Goal: Task Accomplishment & Management: Use online tool/utility

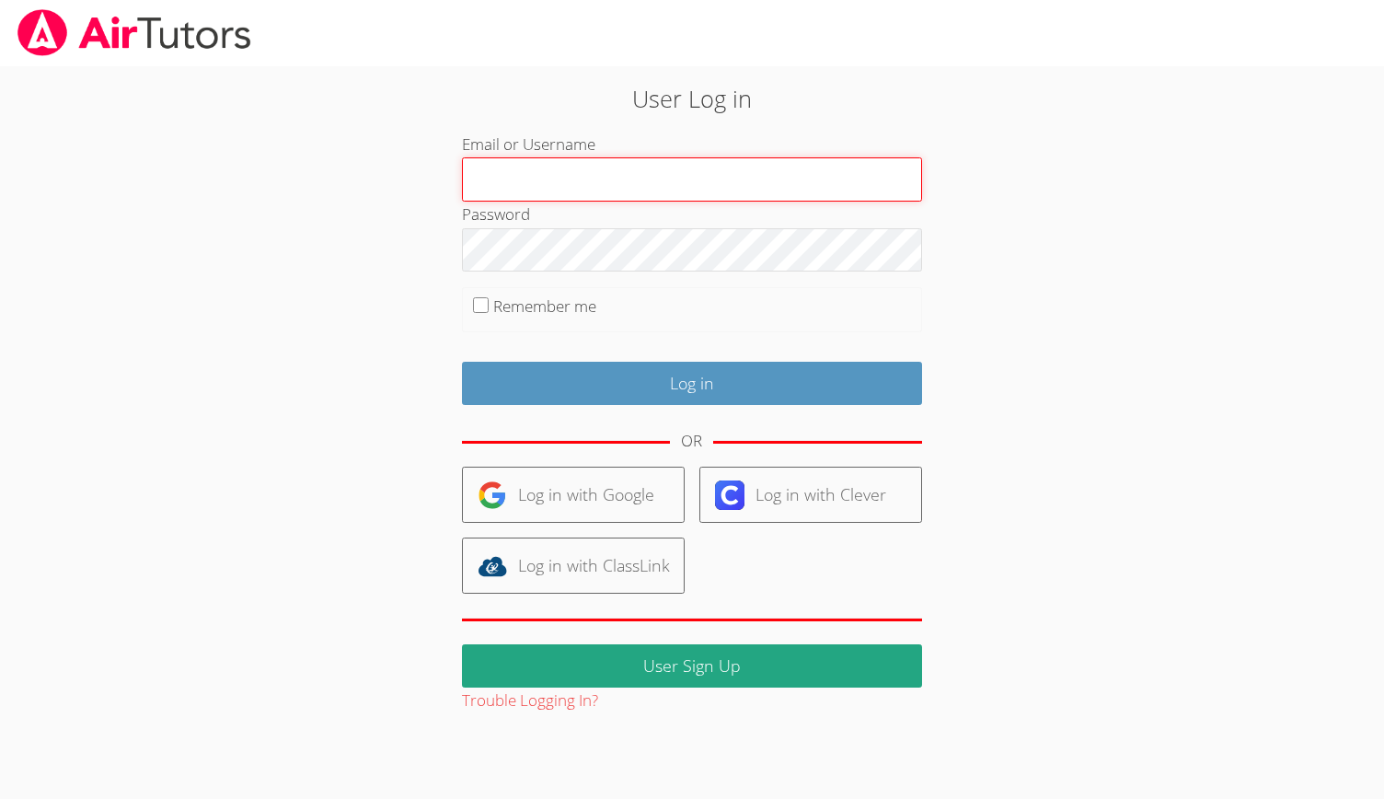
click at [586, 172] on input "Email or Username" at bounding box center [692, 179] width 460 height 44
type input "Musay"
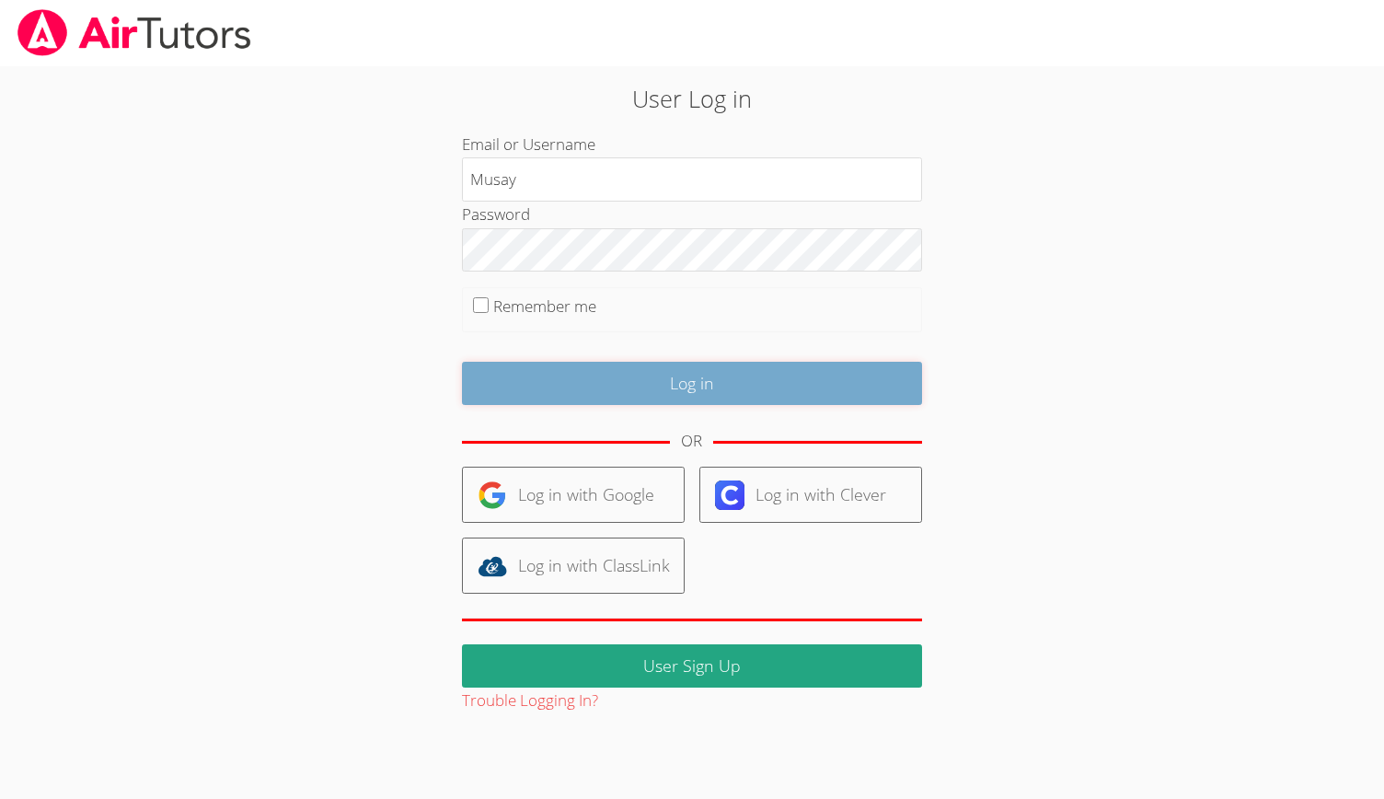
click at [664, 377] on input "Log in" at bounding box center [692, 383] width 460 height 43
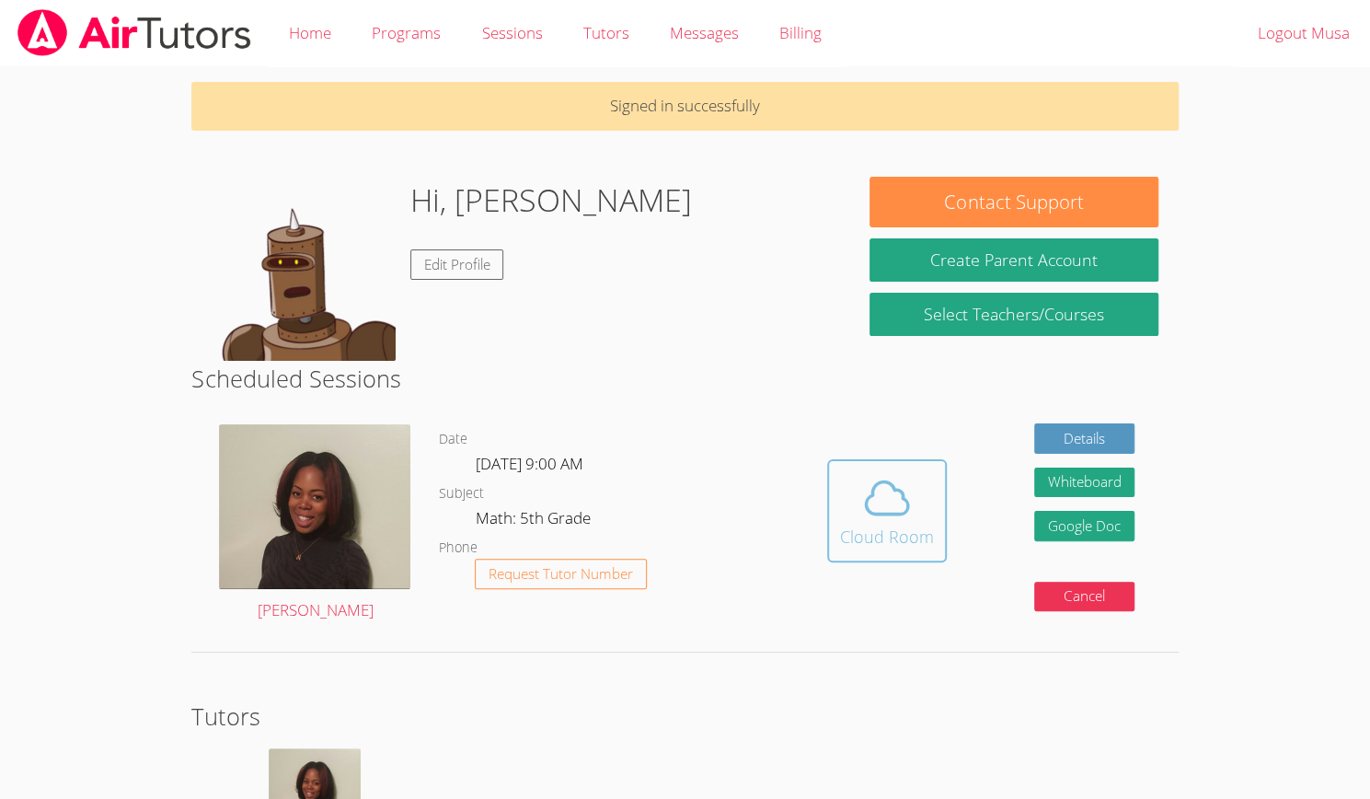
click at [872, 488] on icon at bounding box center [887, 497] width 42 height 32
click at [1365, 111] on body "Home Programs Sessions Tutors Messages Billing Logout Musa Signed in successful…" at bounding box center [685, 399] width 1370 height 799
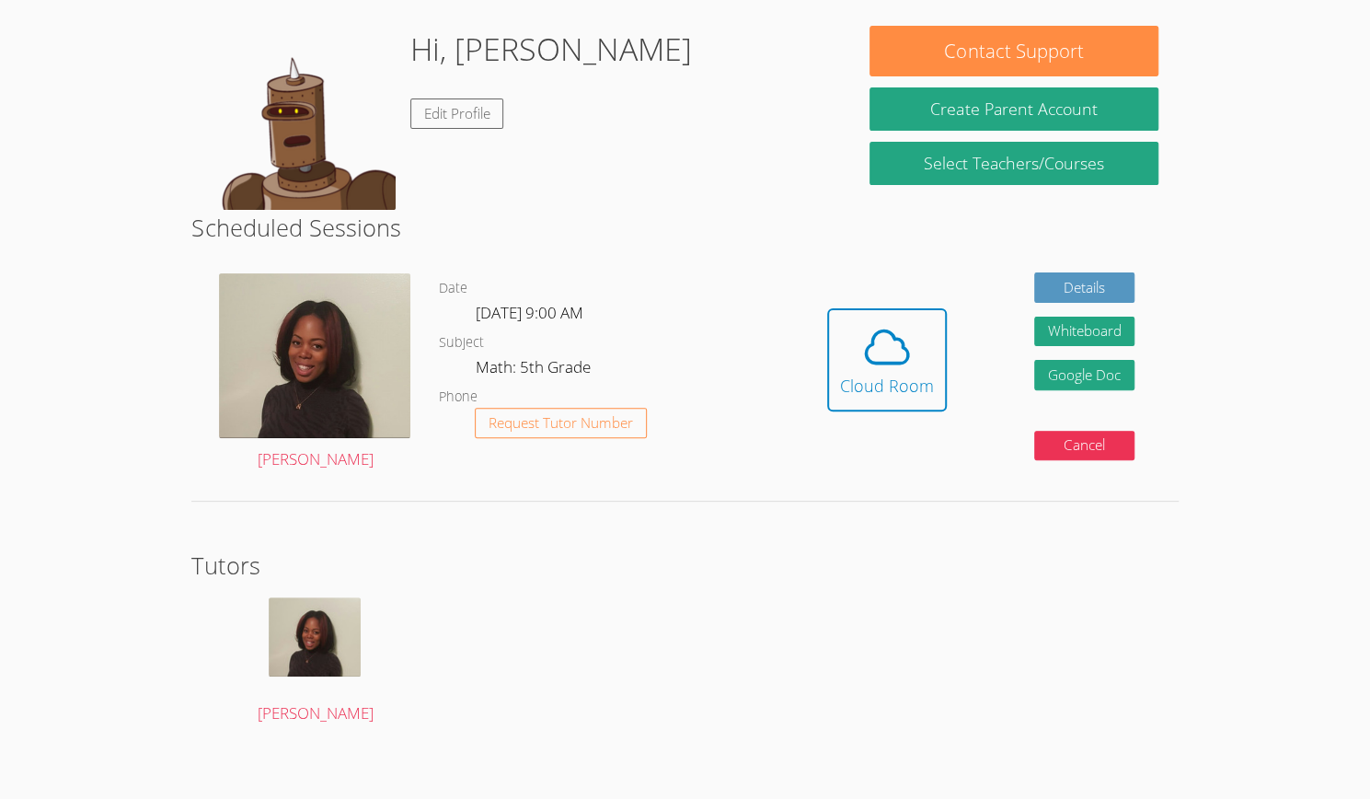
scroll to position [163, 0]
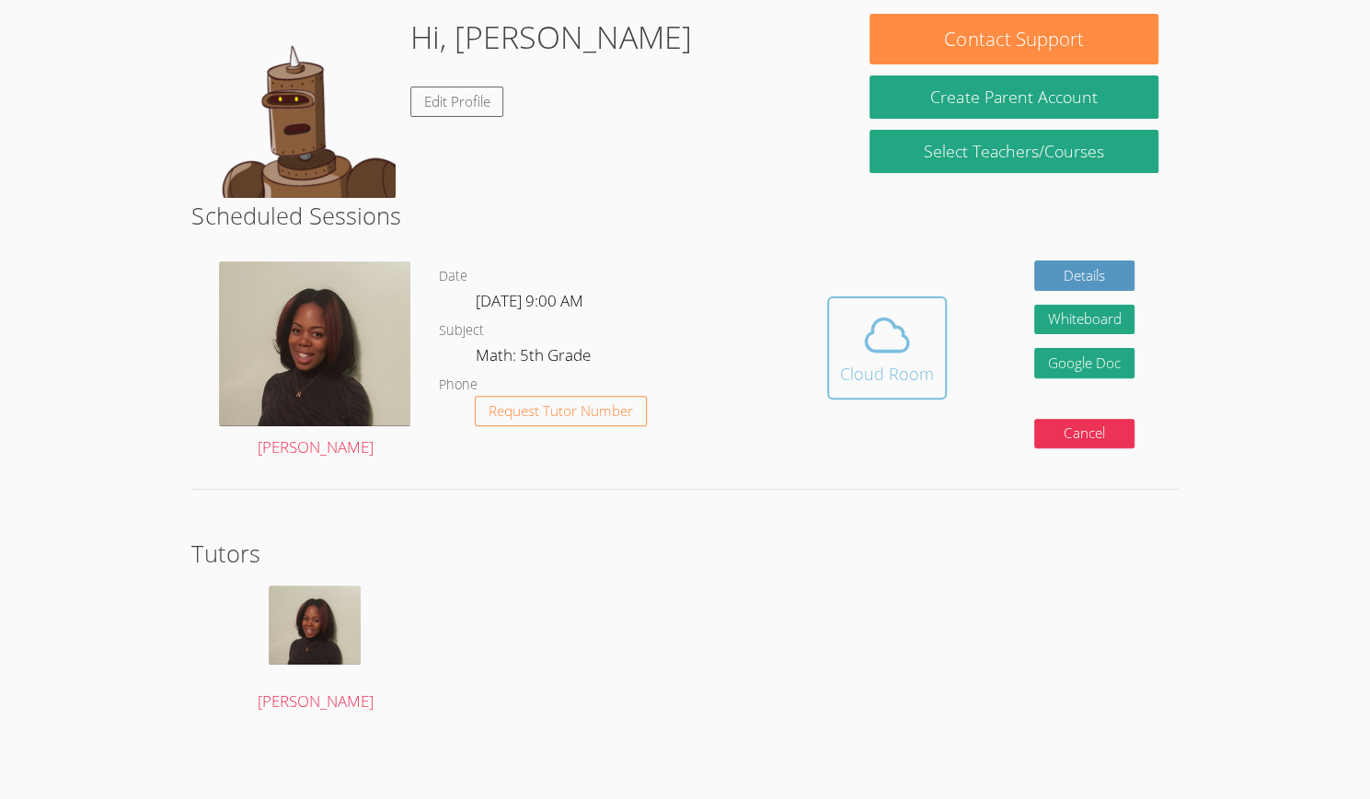
click at [894, 327] on icon at bounding box center [887, 334] width 42 height 32
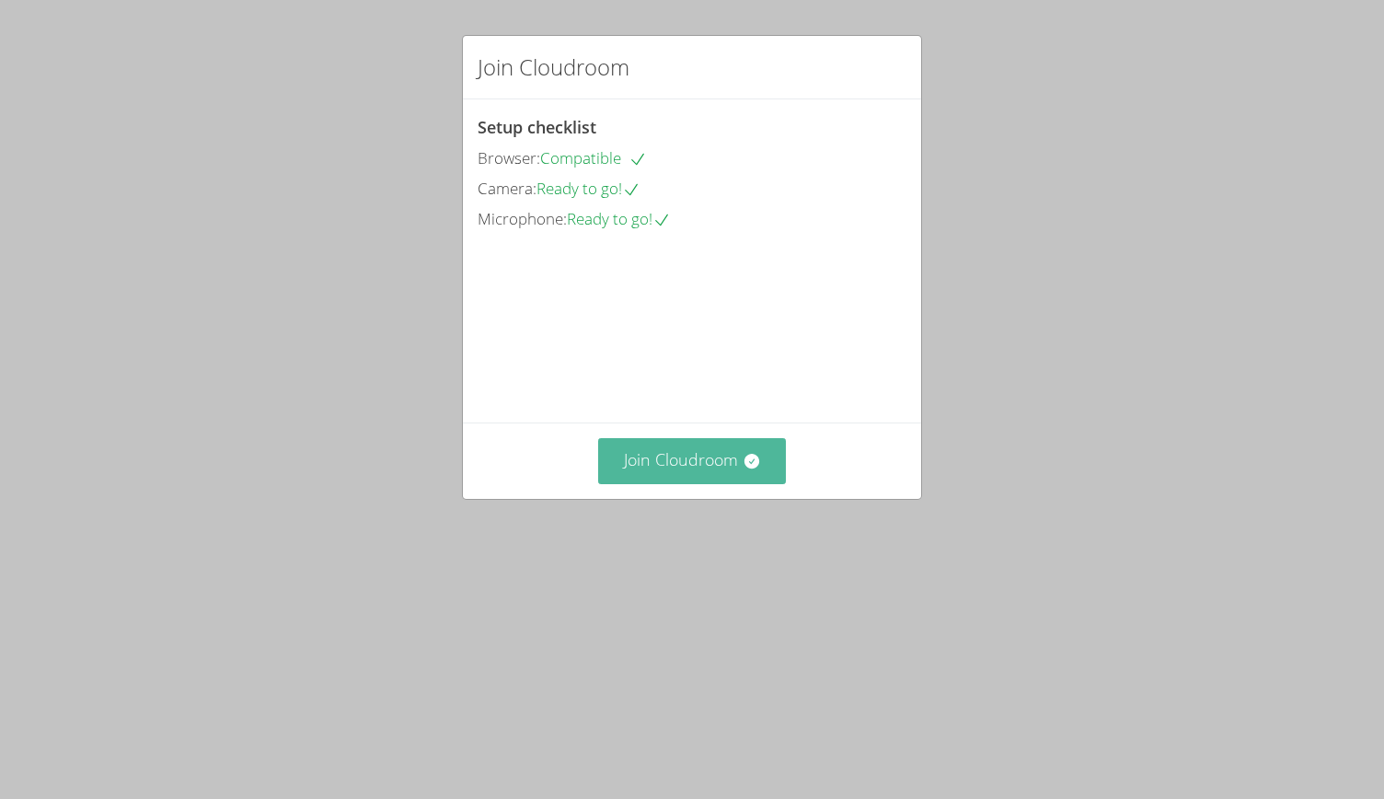
click at [722, 483] on button "Join Cloudroom" at bounding box center [692, 460] width 189 height 45
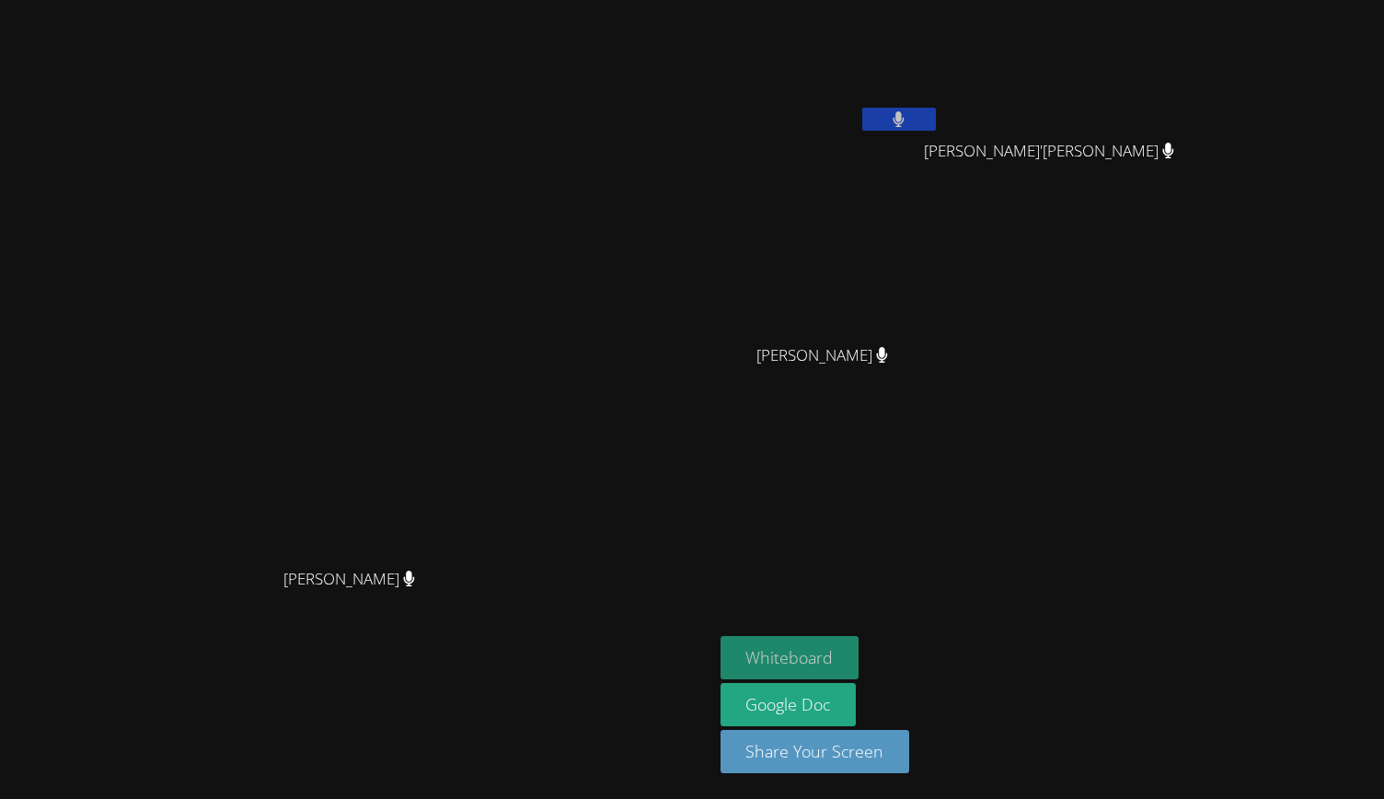
click at [859, 660] on button "Whiteboard" at bounding box center [789, 657] width 139 height 43
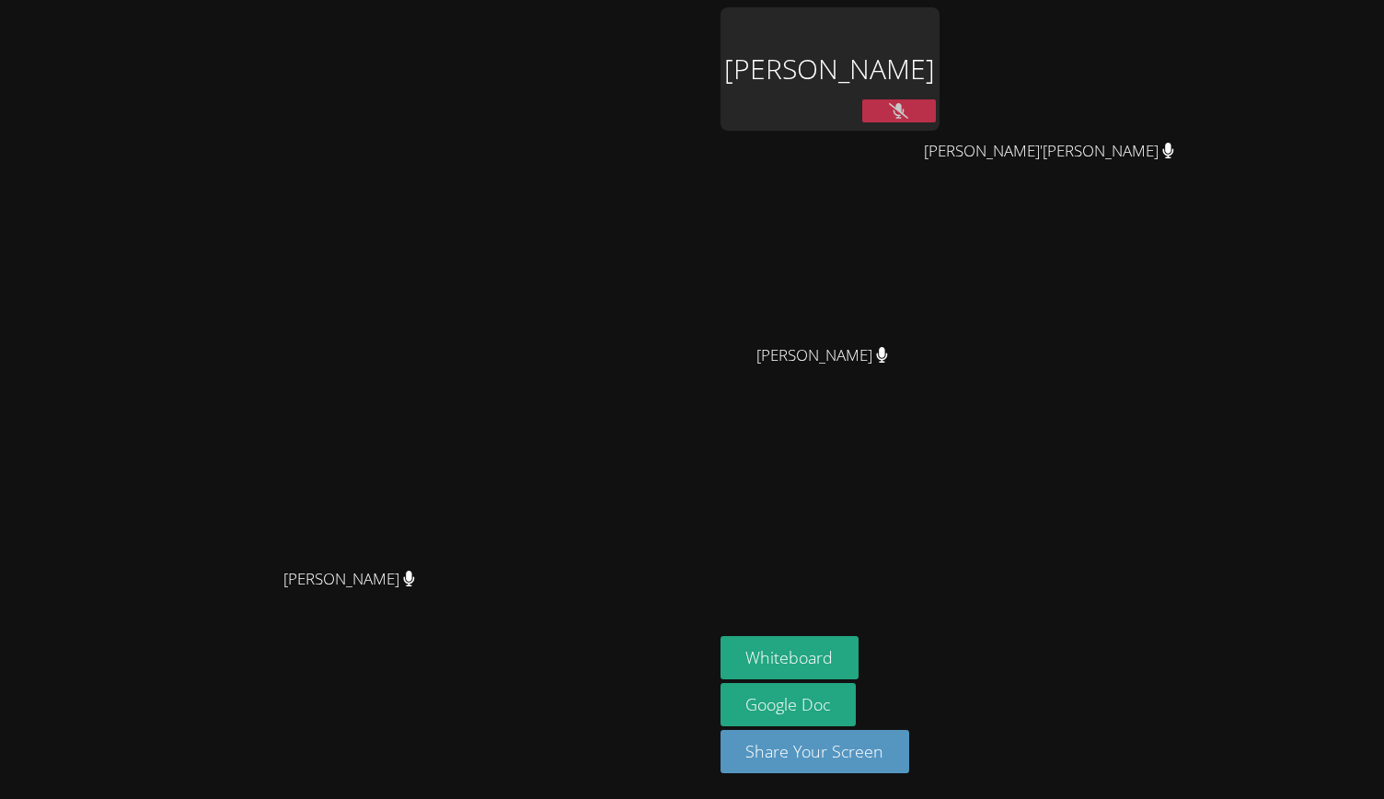
click at [936, 113] on button at bounding box center [899, 110] width 74 height 23
click at [936, 109] on button at bounding box center [899, 110] width 74 height 23
click at [936, 121] on button at bounding box center [899, 110] width 74 height 23
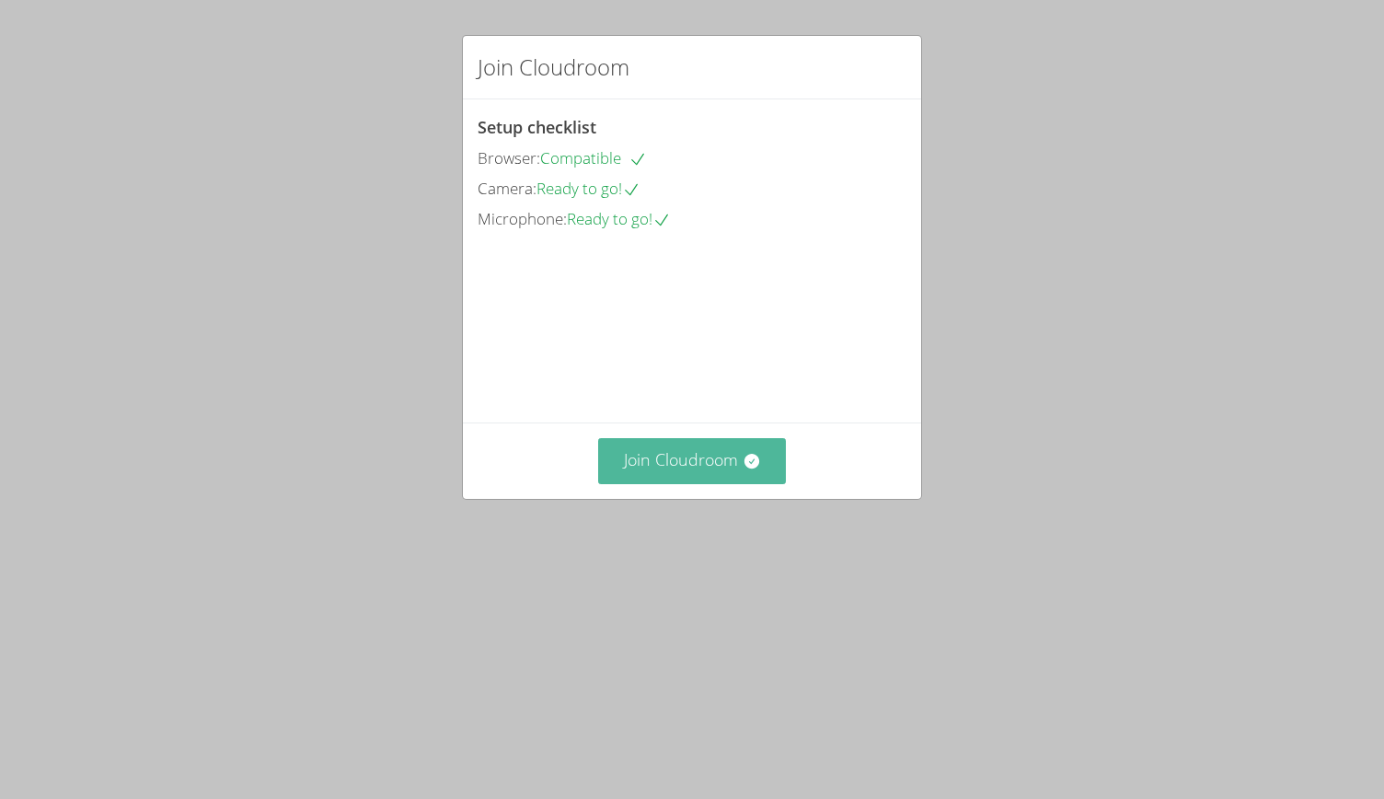
click at [649, 483] on button "Join Cloudroom" at bounding box center [692, 460] width 189 height 45
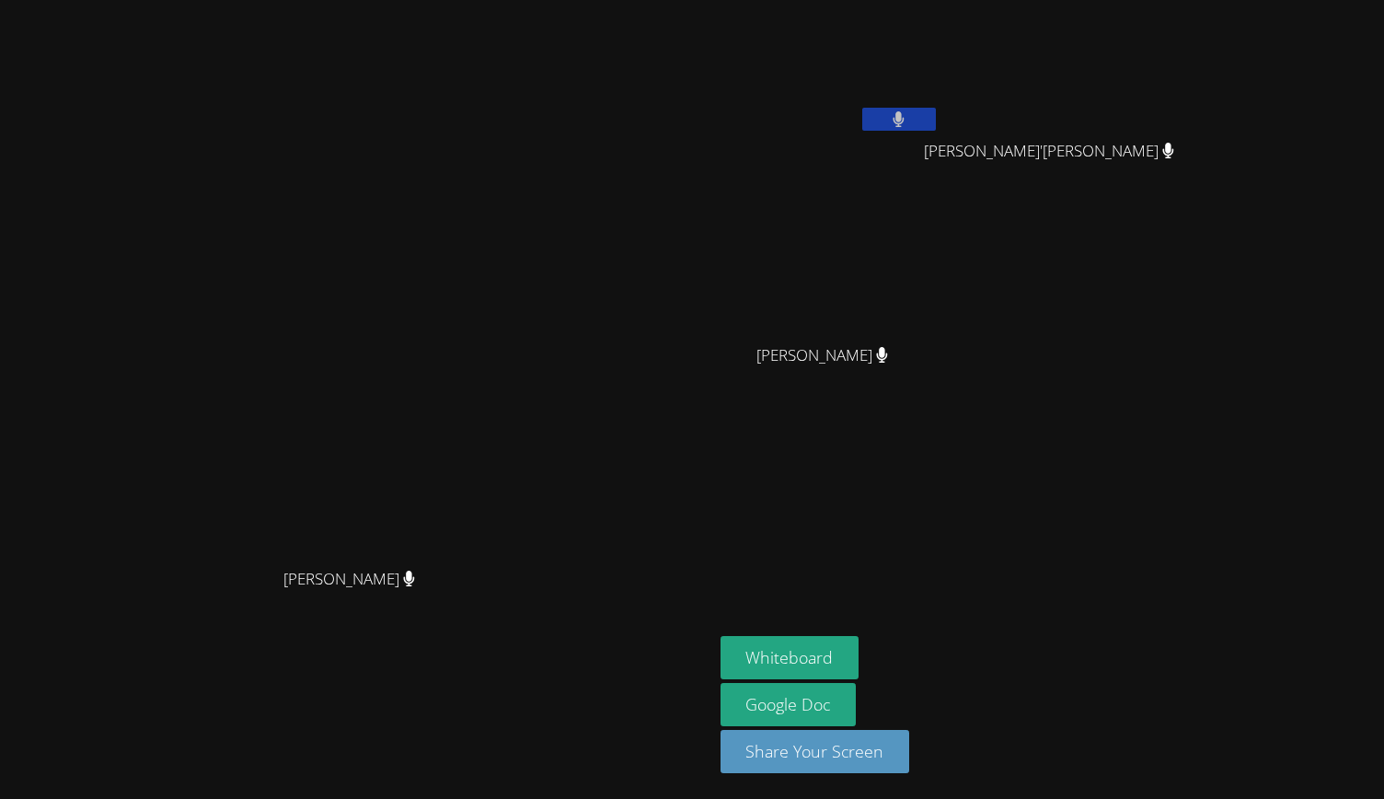
click at [904, 119] on icon at bounding box center [898, 119] width 11 height 16
click at [936, 126] on button at bounding box center [899, 119] width 74 height 23
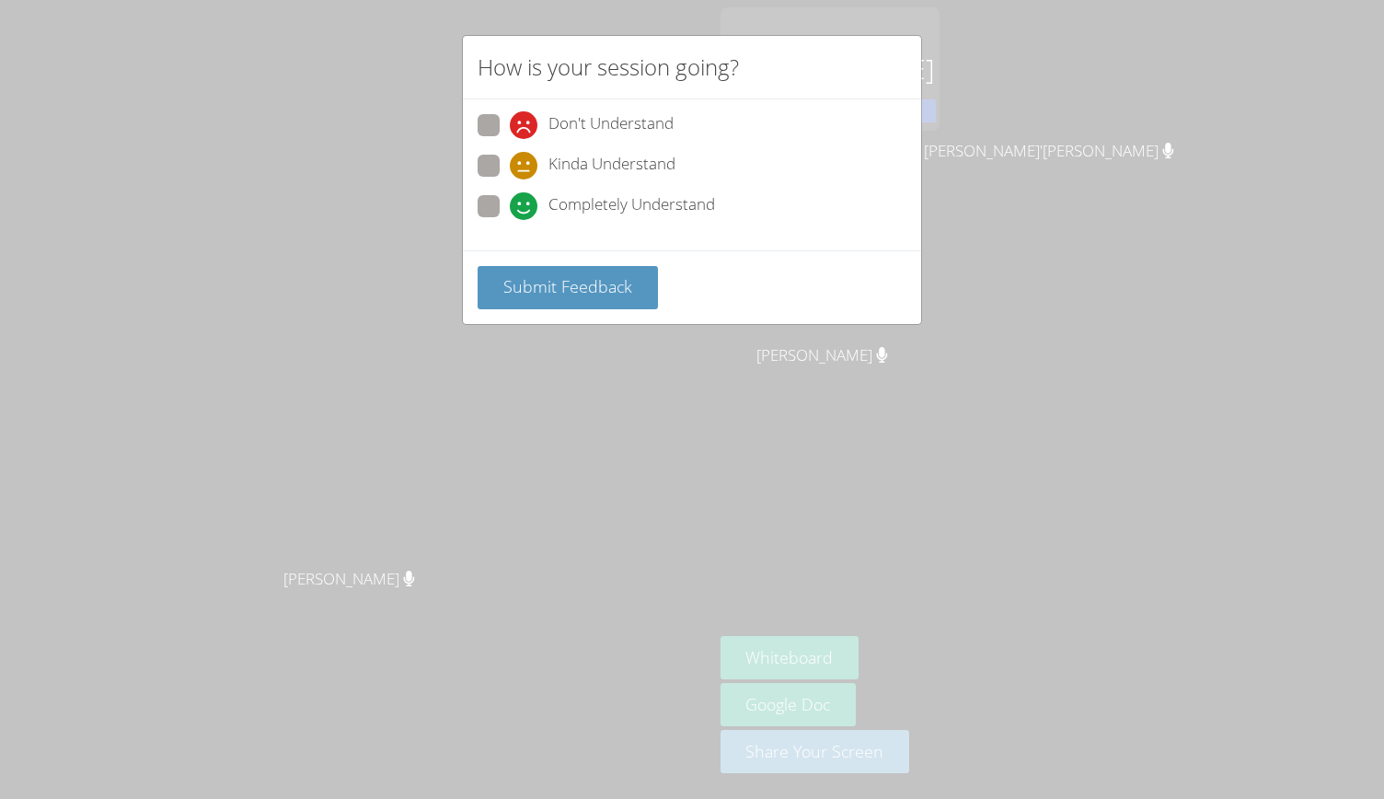
click at [581, 196] on span "Completely Understand" at bounding box center [631, 206] width 167 height 28
click at [525, 196] on input "Completely Understand" at bounding box center [518, 203] width 16 height 16
radio input "true"
click at [594, 284] on span "Submit Feedback" at bounding box center [567, 286] width 129 height 22
